Goal: Communication & Community: Answer question/provide support

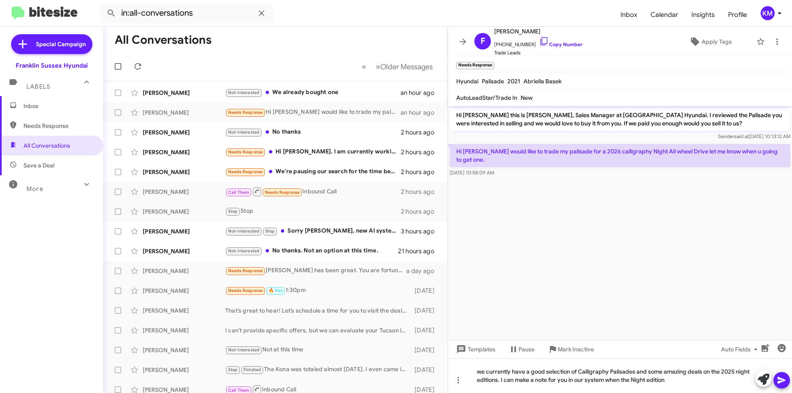
click at [291, 153] on div "Needs Response Hi [PERSON_NAME]. I am currently working with someone. Thanks" at bounding box center [313, 151] width 176 height 9
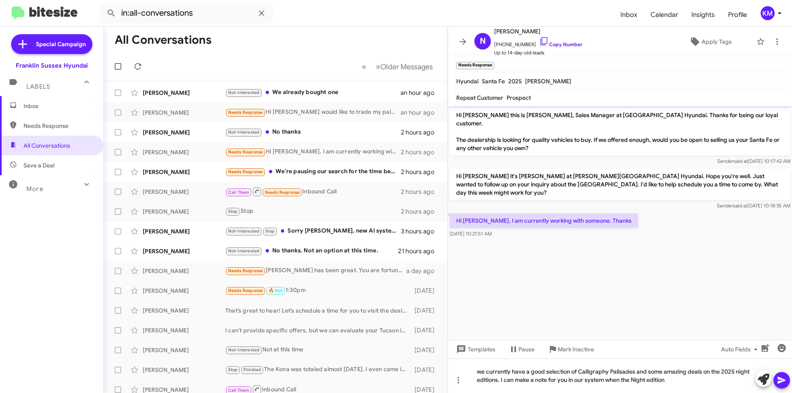
drag, startPoint x: 540, startPoint y: 32, endPoint x: 512, endPoint y: 32, distance: 28.4
click at [512, 32] on span "[PERSON_NAME]" at bounding box center [538, 31] width 88 height 10
copy span "[PERSON_NAME]"
click at [299, 155] on div "Needs Response Hi [PERSON_NAME]. I am currently working with someone. Thanks" at bounding box center [313, 151] width 176 height 9
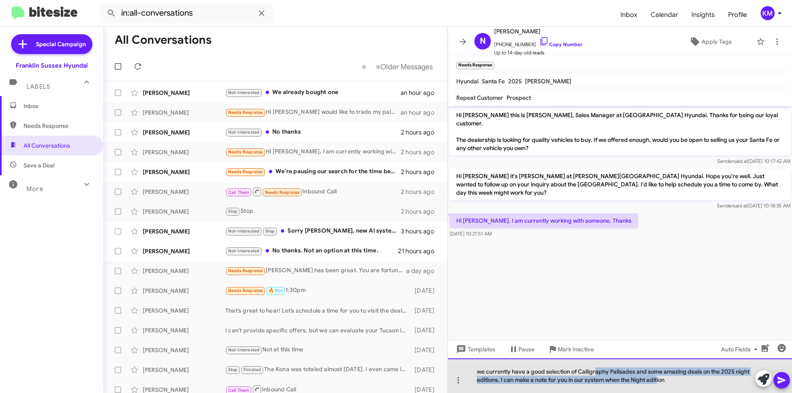
drag, startPoint x: 658, startPoint y: 382, endPoint x: 596, endPoint y: 373, distance: 62.5
click at [596, 373] on div "we currently have a good selection of Calligraphy Palisades and some amazing de…" at bounding box center [620, 375] width 344 height 35
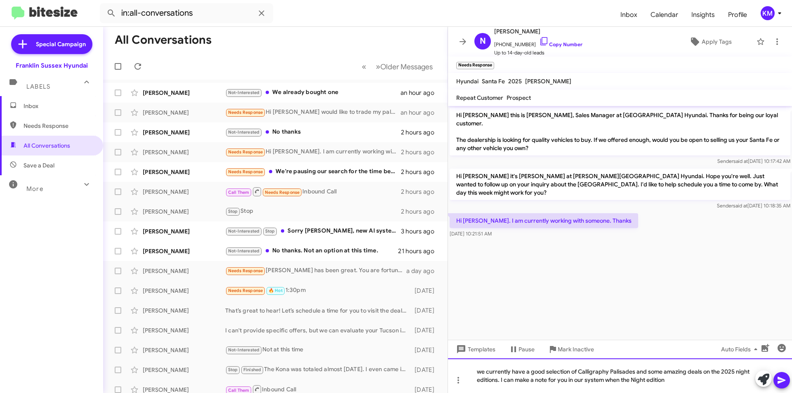
click at [679, 378] on div "we currently have a good selection of Calligraphy Palisades and some amazing de…" at bounding box center [620, 375] width 344 height 35
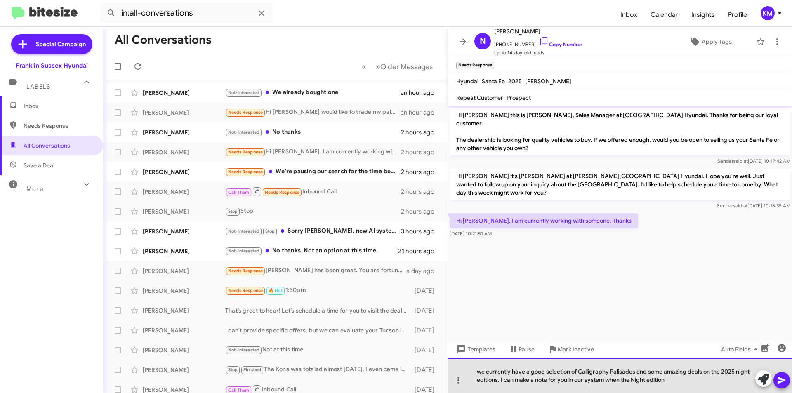
drag, startPoint x: 671, startPoint y: 382, endPoint x: 476, endPoint y: 370, distance: 195.4
click at [476, 370] on div "we currently have a good selection of Calligraphy Palisades and some amazing de…" at bounding box center [620, 375] width 344 height 35
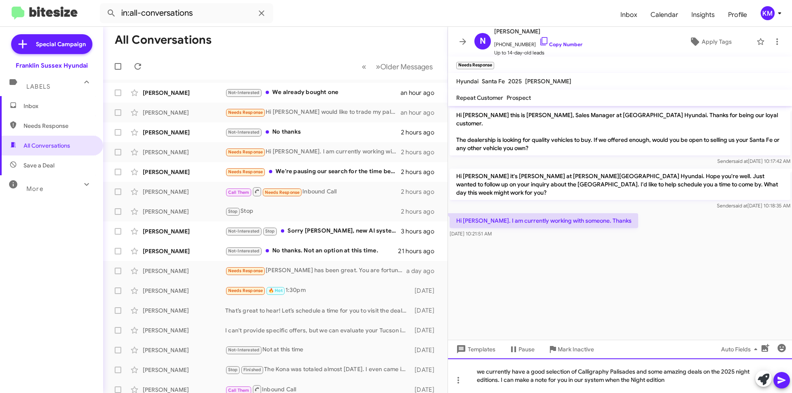
copy div "we currently have a good selection of Calligraphy Palisades and some amazing de…"
click at [299, 114] on div "Needs Response Hi [PERSON_NAME] would like to trade my palisade for a 2026 call…" at bounding box center [312, 112] width 175 height 9
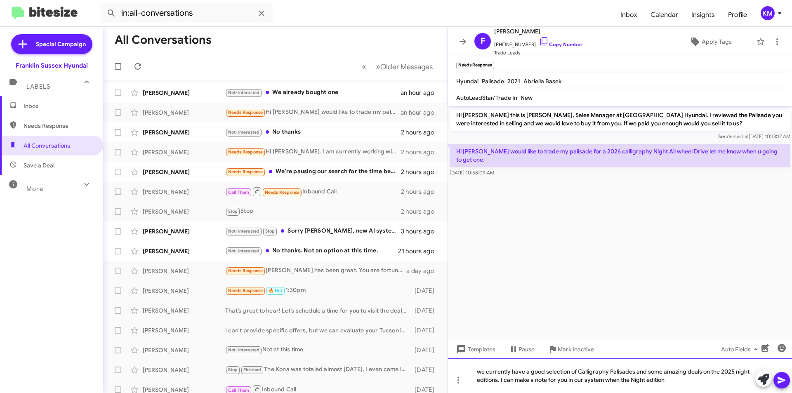
click at [667, 380] on div "we currently have a good selection of Calligraphy Palisades and some amazing de…" at bounding box center [620, 375] width 344 height 35
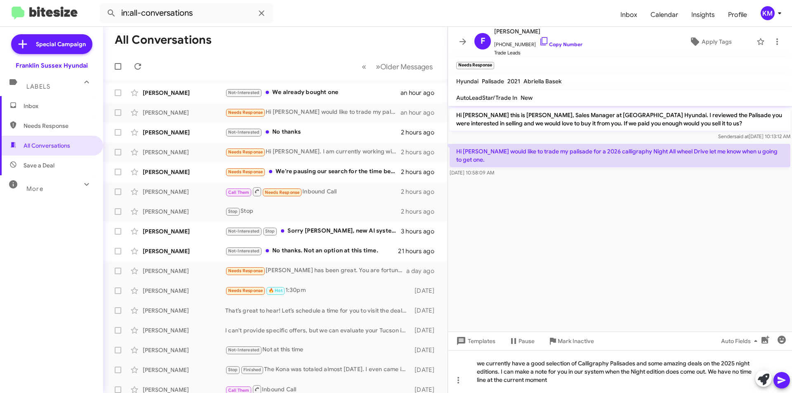
click at [780, 382] on icon at bounding box center [781, 380] width 8 height 7
